Goal: Check status: Check status

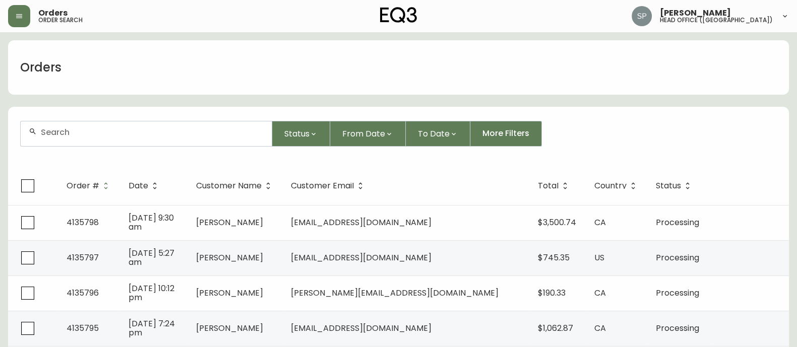
click at [69, 130] on input "text" at bounding box center [152, 133] width 223 height 10
paste input "4135786"
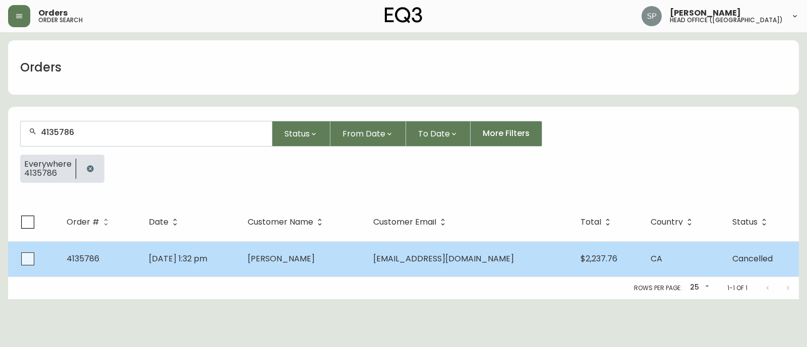
type input "4135786"
click at [206, 257] on span "[DATE] 1:32 pm" at bounding box center [178, 259] width 58 height 12
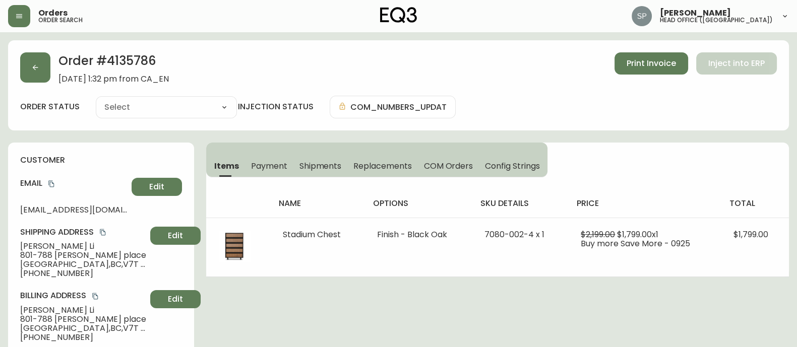
type input "Cancelled"
select select "CANCELLED"
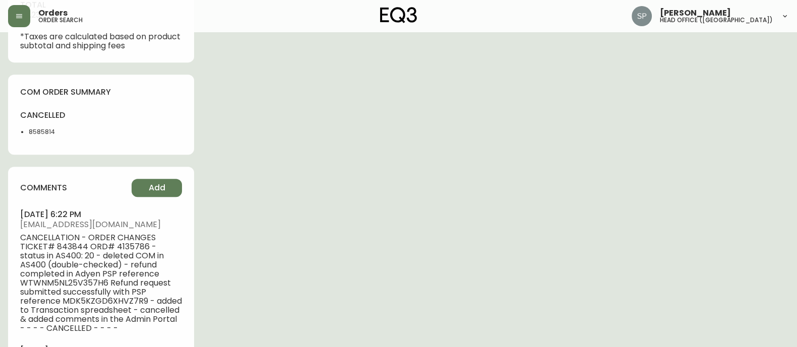
scroll to position [567, 0]
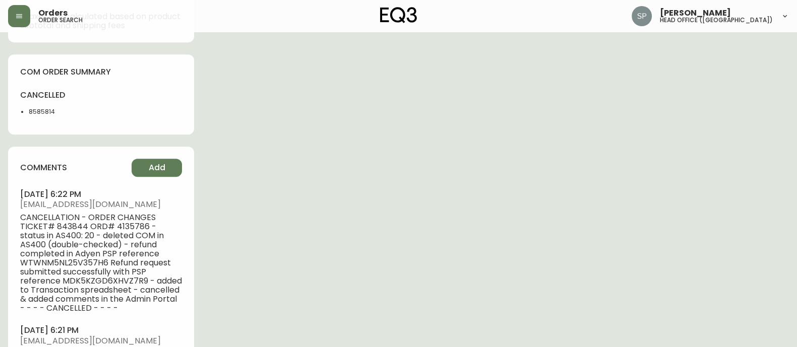
click at [66, 225] on span "CANCELLATION - ORDER CHANGES TICKET# 843844 ORD# 4135786 - status in AS400: 20 …" at bounding box center [101, 263] width 162 height 100
copy span "843844"
